Goal: Task Accomplishment & Management: Manage account settings

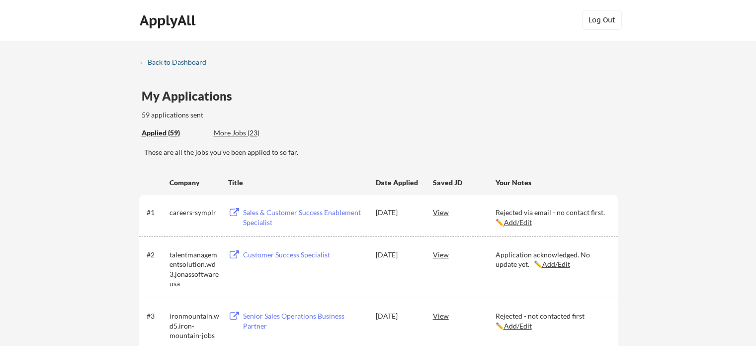
click at [189, 62] on div "← Back to Dashboard" at bounding box center [176, 62] width 75 height 7
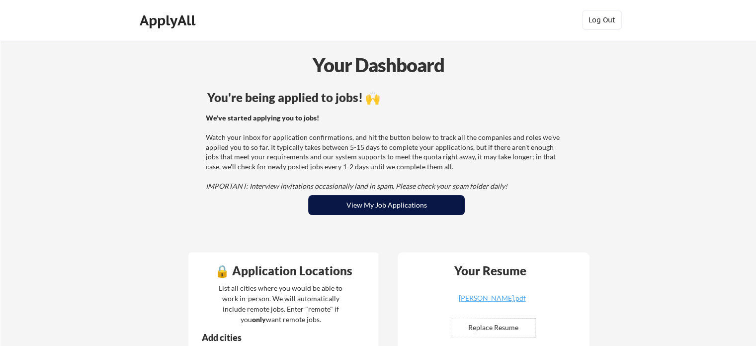
click at [361, 202] on button "View My Job Applications" at bounding box center [386, 205] width 157 height 20
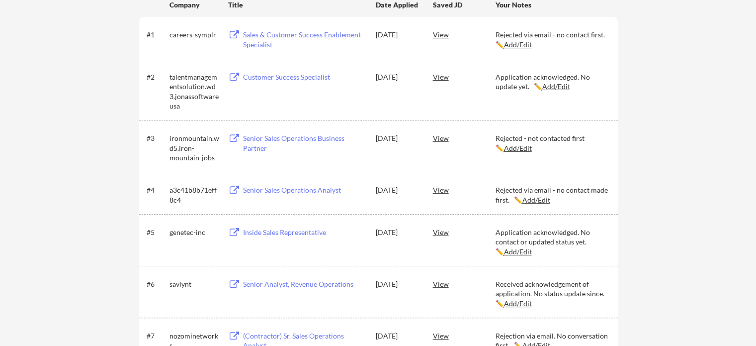
scroll to position [1355, 0]
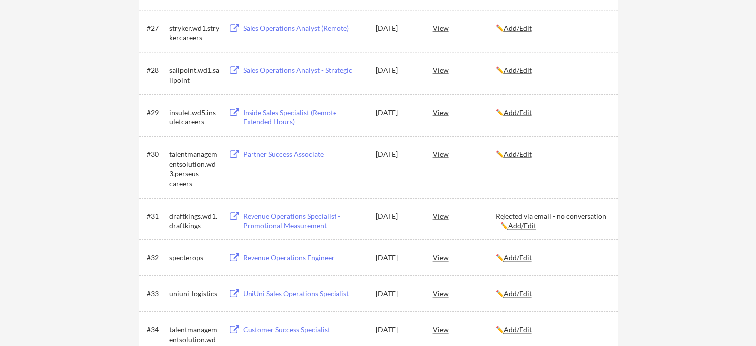
click at [528, 152] on u "Add/Edit" at bounding box center [518, 154] width 28 height 8
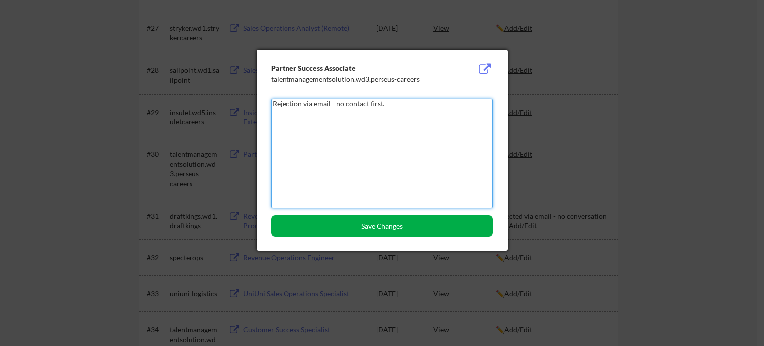
type textarea "Rejection via email - no contact first."
click at [376, 224] on button "Save Changes" at bounding box center [382, 226] width 222 height 22
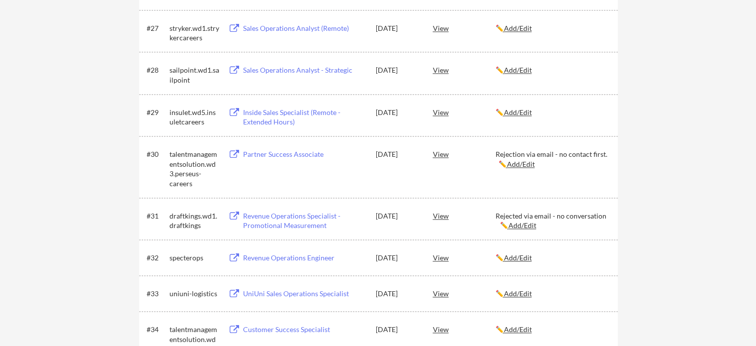
click at [694, 145] on div "← Back to Dashboard My Applications 59 applications sent Applied (59) More Jobs…" at bounding box center [378, 82] width 756 height 2794
click at [691, 110] on div "← Back to Dashboard My Applications 59 applications sent Applied (59) More Jobs…" at bounding box center [378, 82] width 756 height 2794
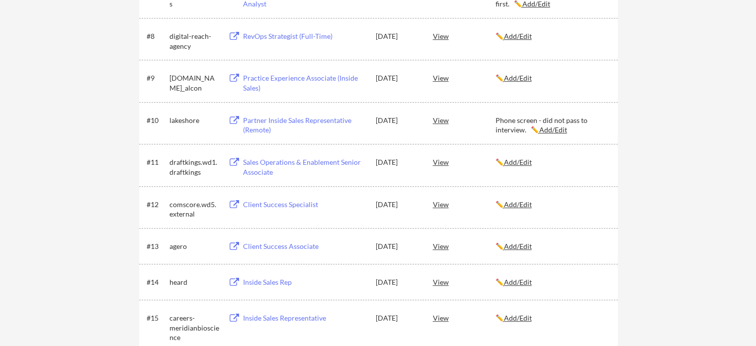
scroll to position [0, 0]
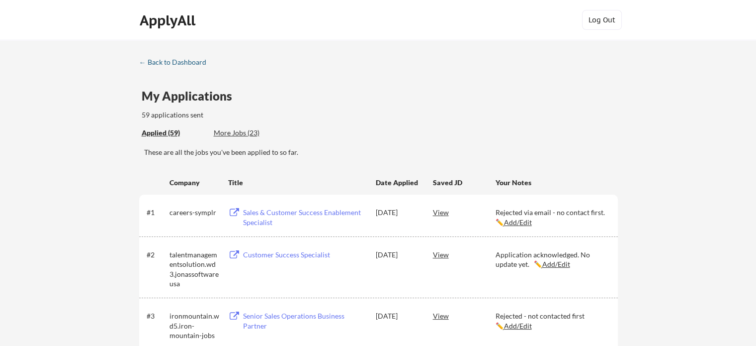
click at [171, 62] on div "← Back to Dashboard" at bounding box center [176, 62] width 75 height 7
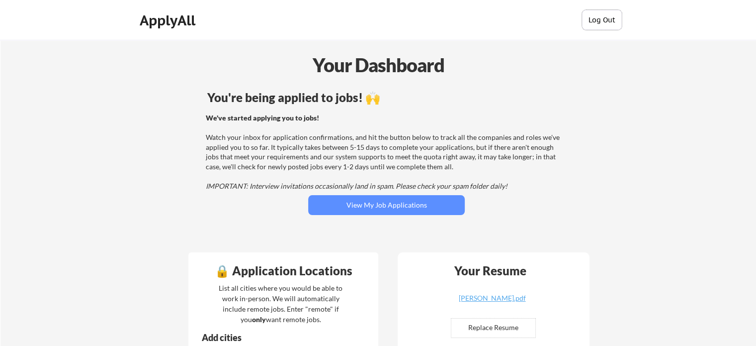
click at [608, 19] on button "Log Out" at bounding box center [602, 20] width 40 height 20
